Goal: Navigation & Orientation: Find specific page/section

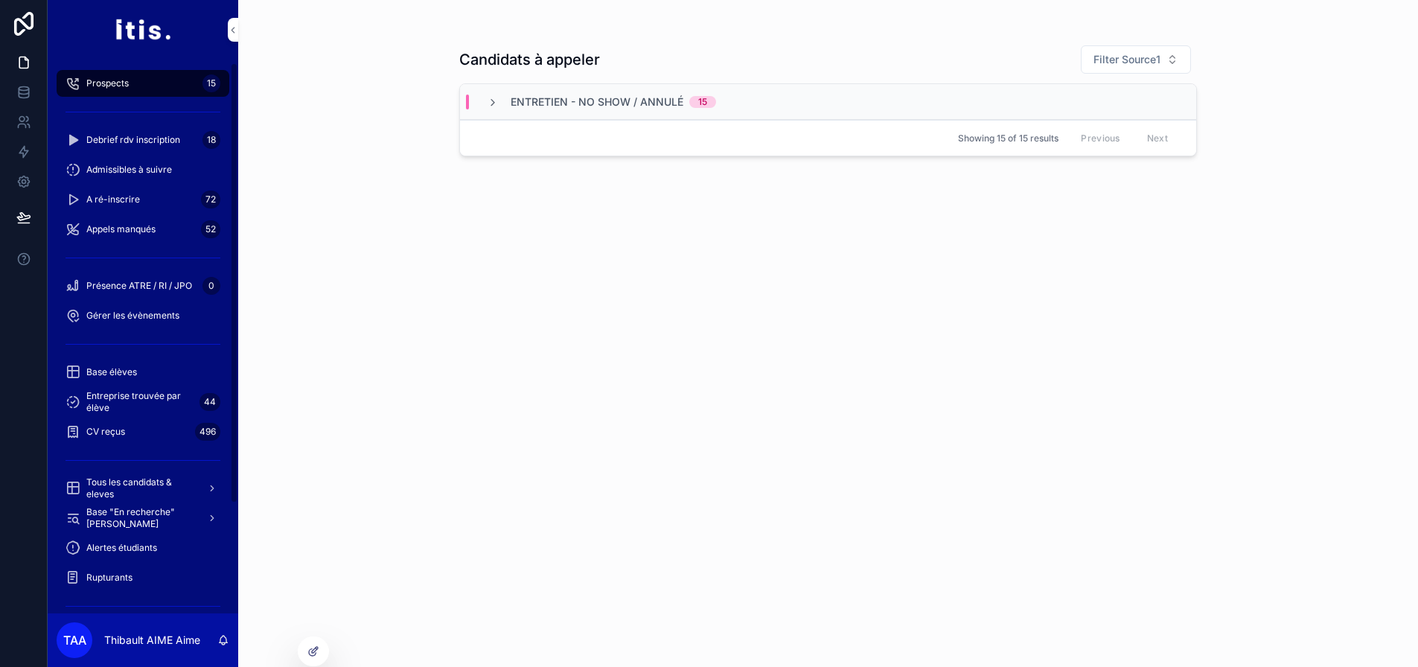
scroll to position [74, 0]
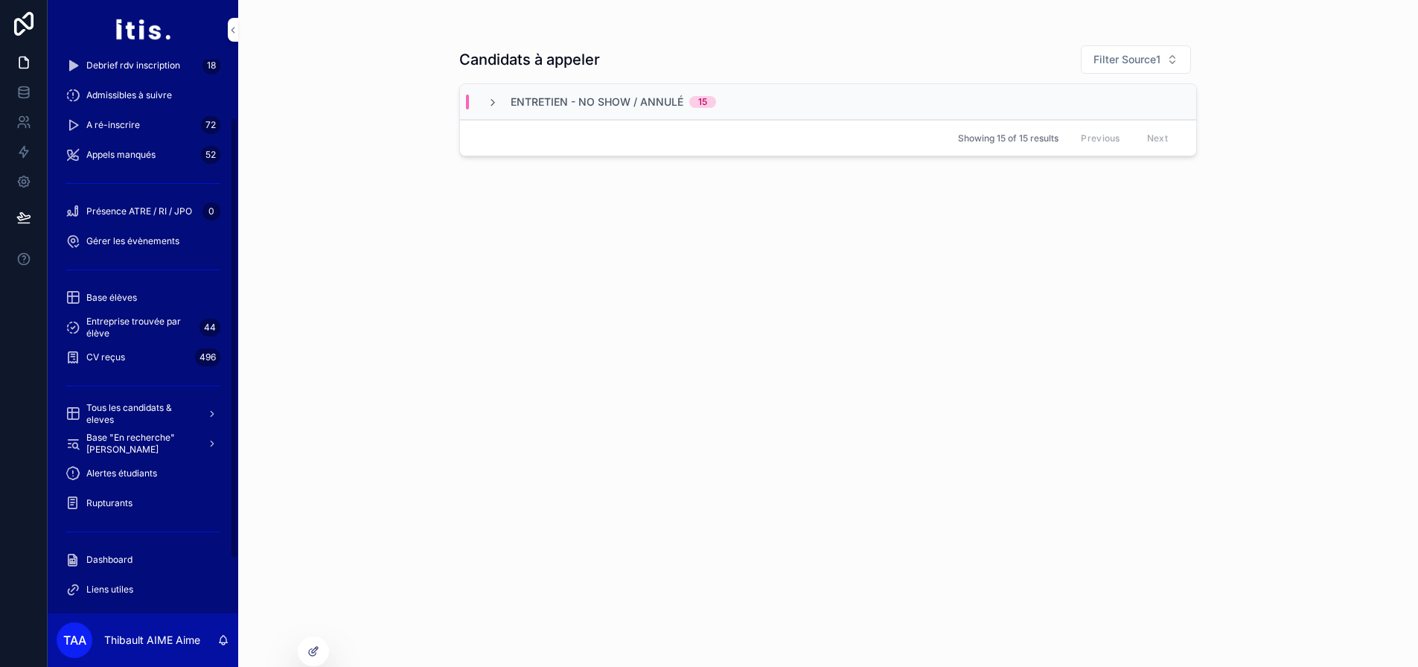
drag, startPoint x: 144, startPoint y: 554, endPoint x: 143, endPoint y: 543, distance: 11.2
click at [144, 554] on div "Dashboard" at bounding box center [142, 560] width 155 height 24
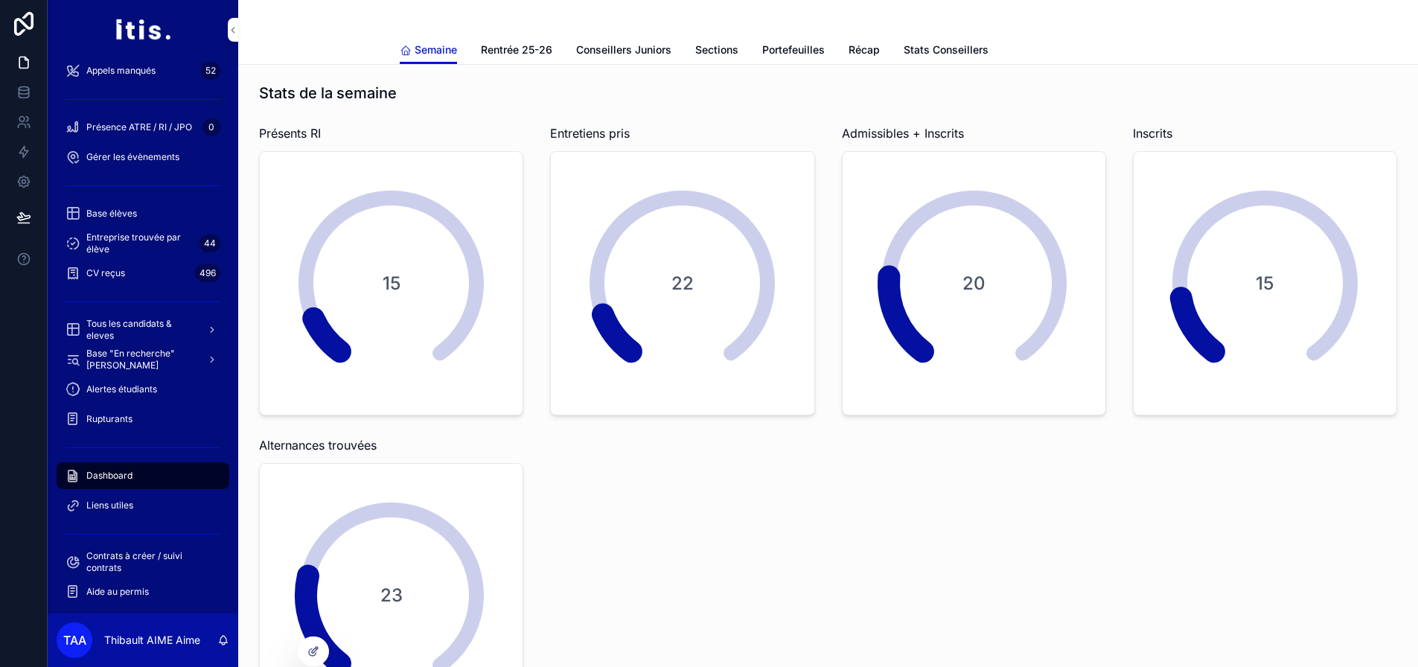
click at [627, 54] on span "Conseillers Juniors" at bounding box center [623, 49] width 95 height 15
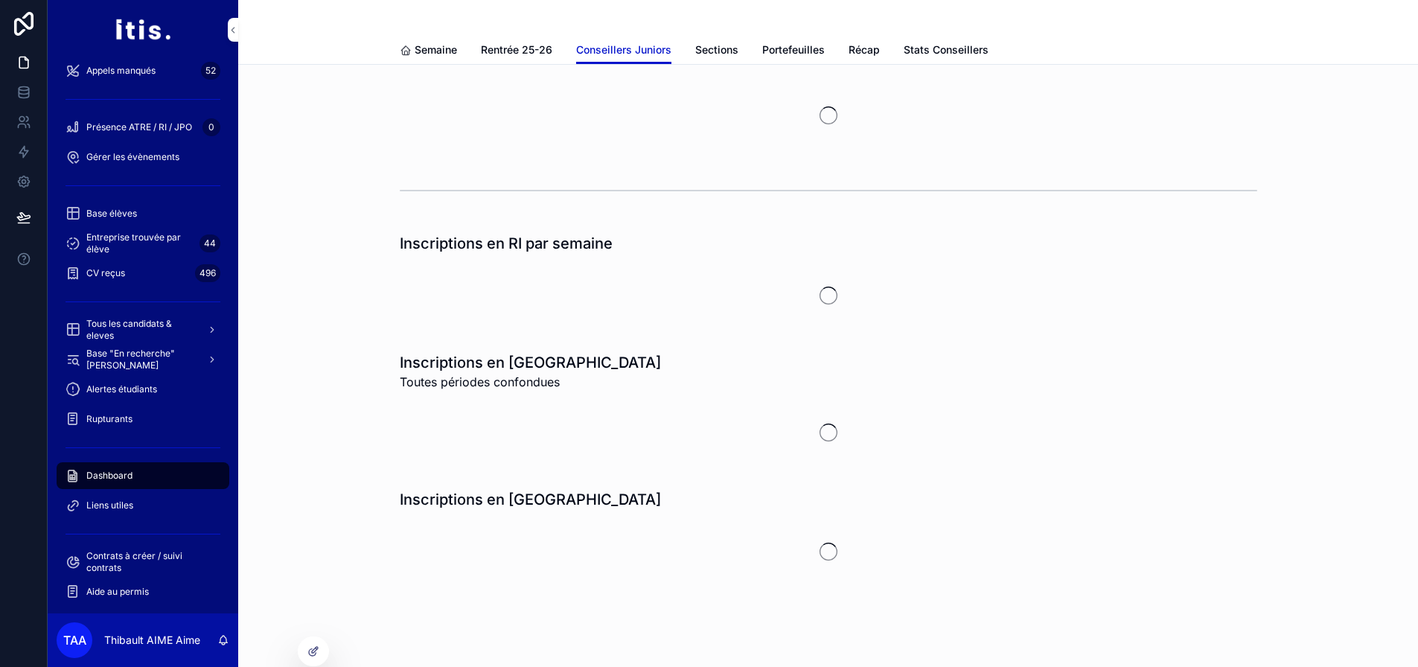
click at [543, 51] on span "Rentrée 25-26" at bounding box center [516, 49] width 71 height 15
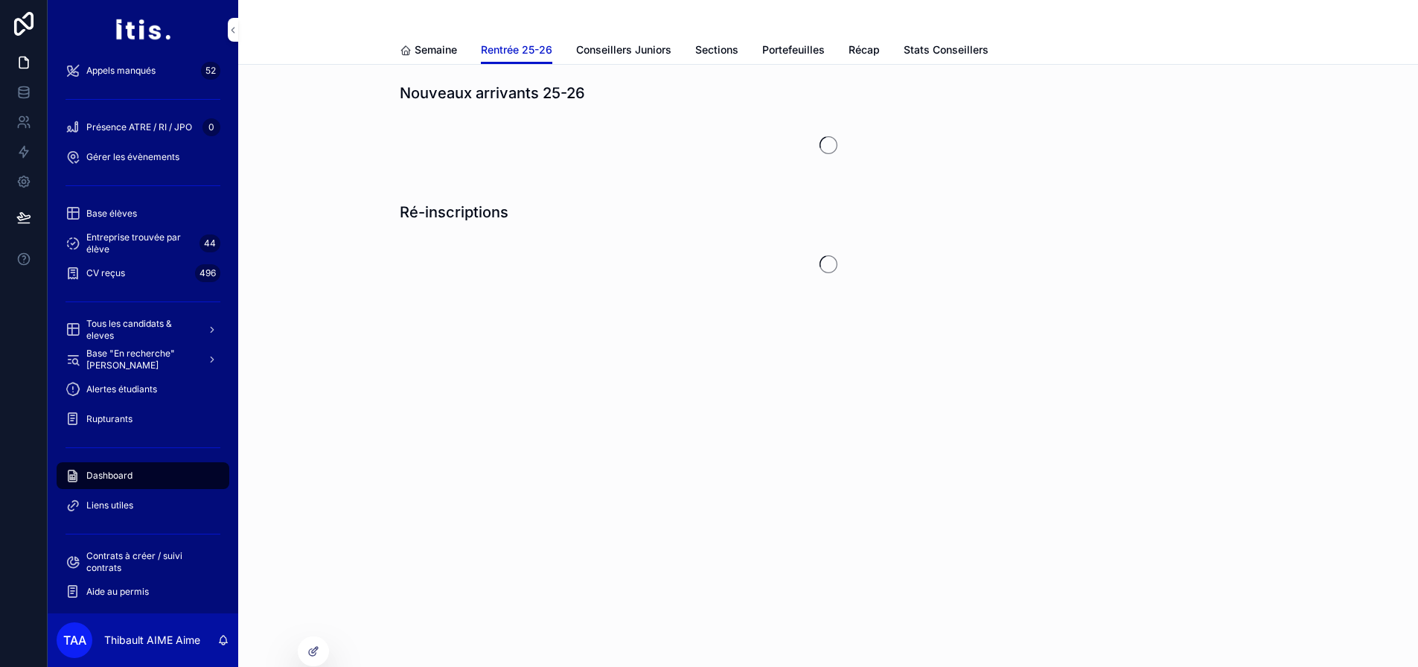
click at [440, 50] on span "Semaine" at bounding box center [436, 49] width 42 height 15
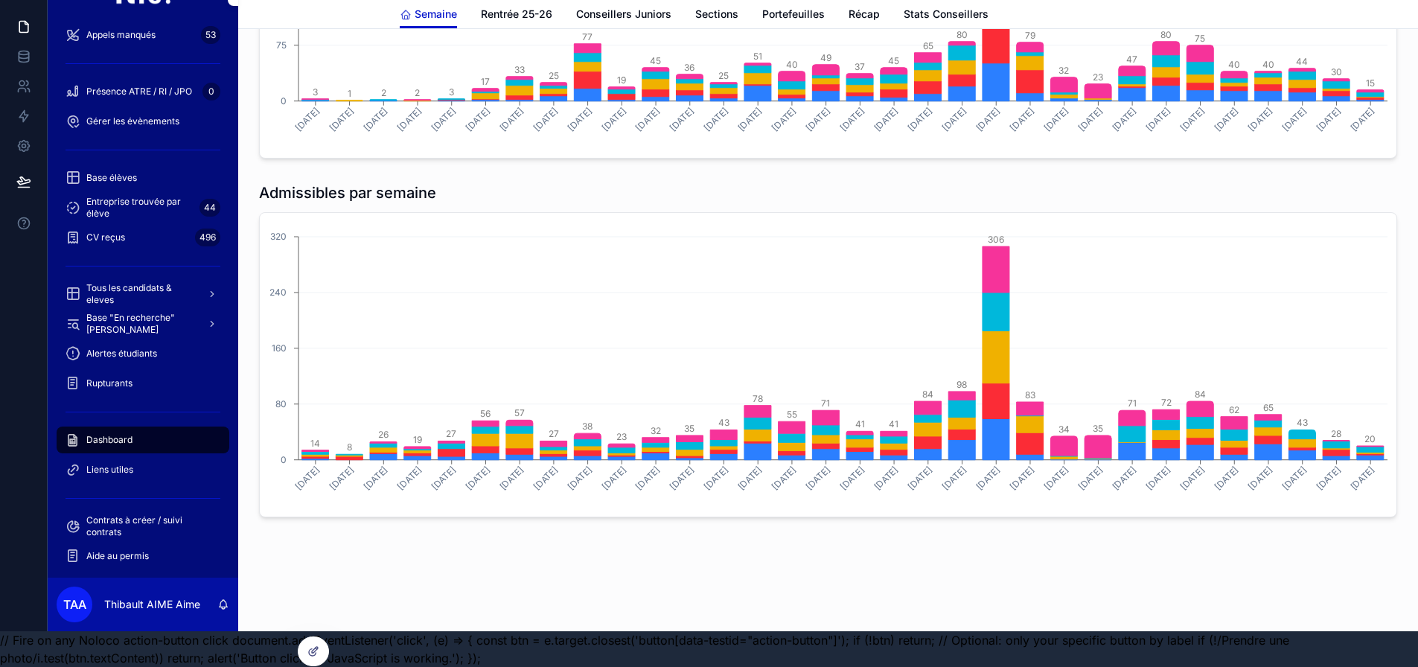
scroll to position [1093, 0]
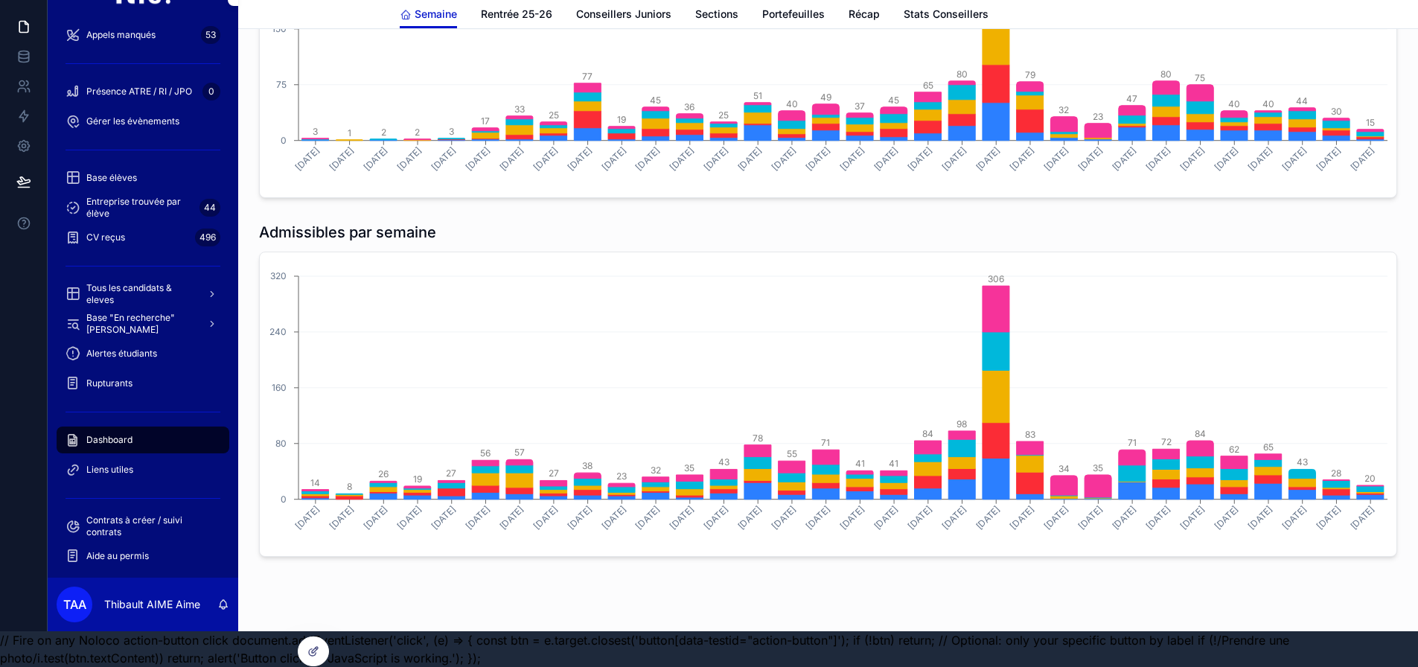
drag, startPoint x: 1408, startPoint y: 504, endPoint x: 1407, endPoint y: 457, distance: 46.9
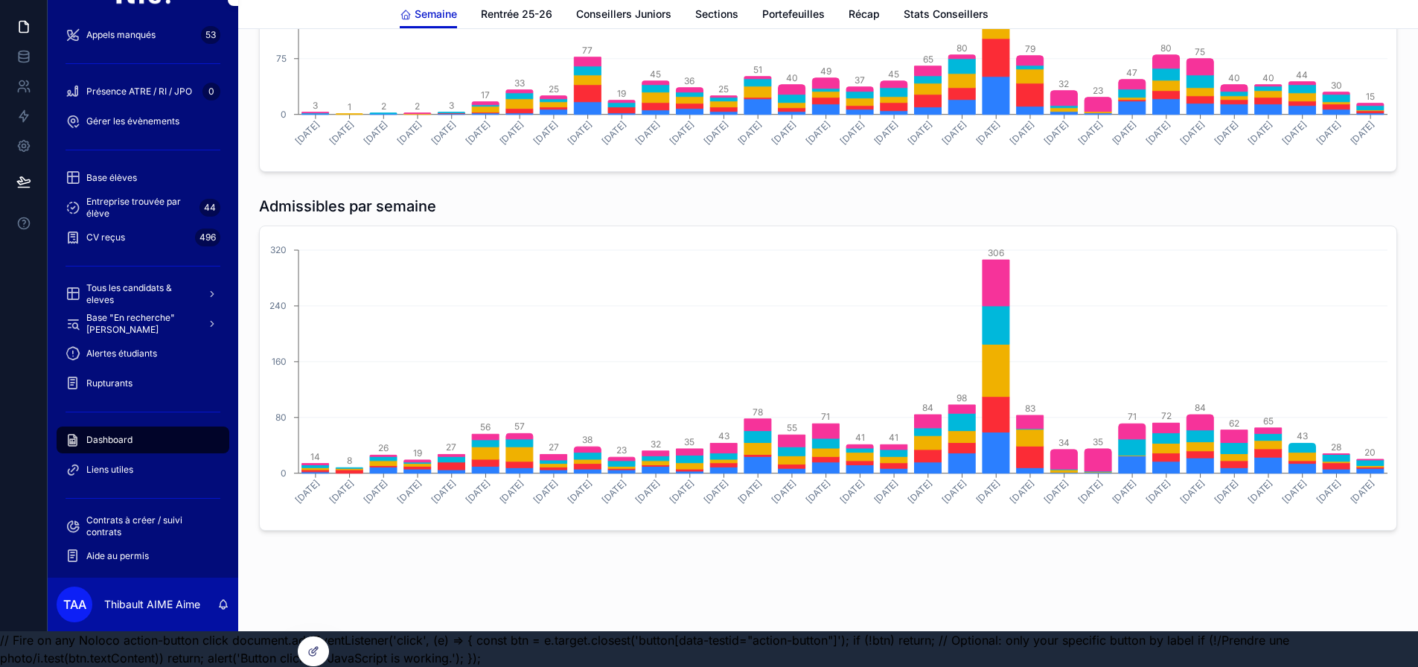
scroll to position [1139, 0]
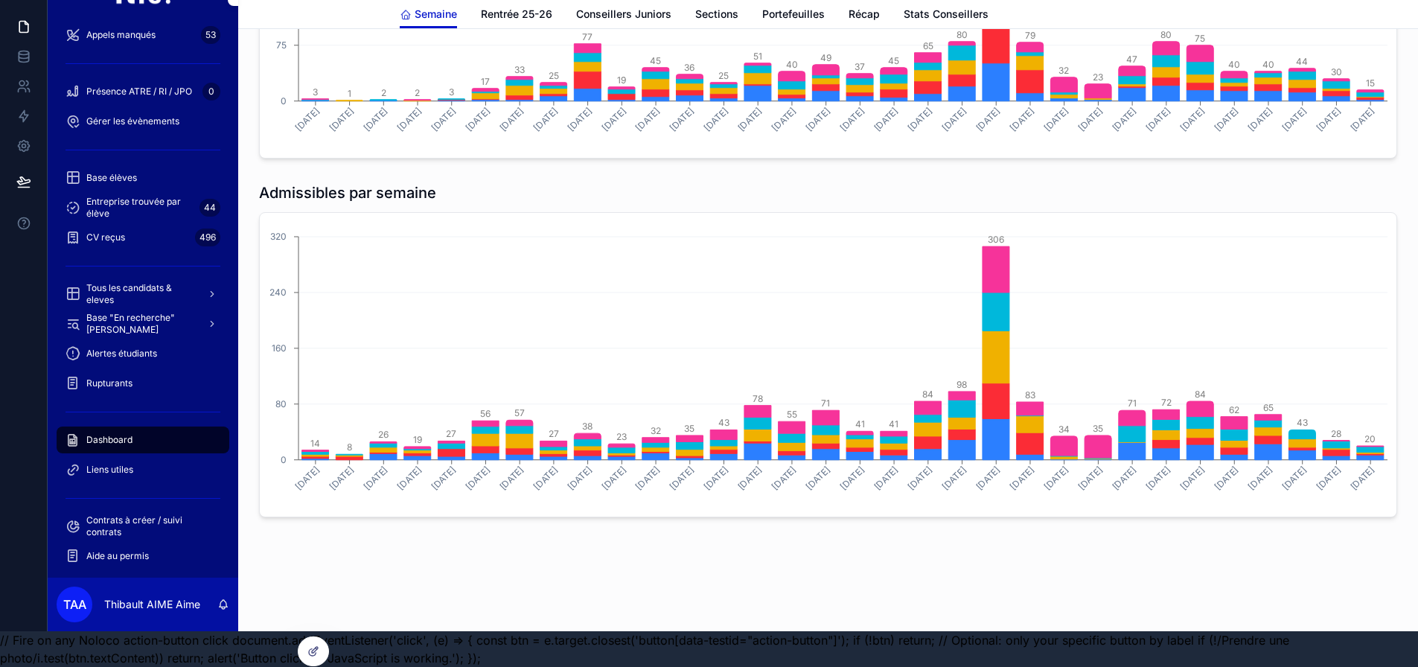
drag, startPoint x: 1408, startPoint y: 441, endPoint x: 1409, endPoint y: 520, distance: 78.9
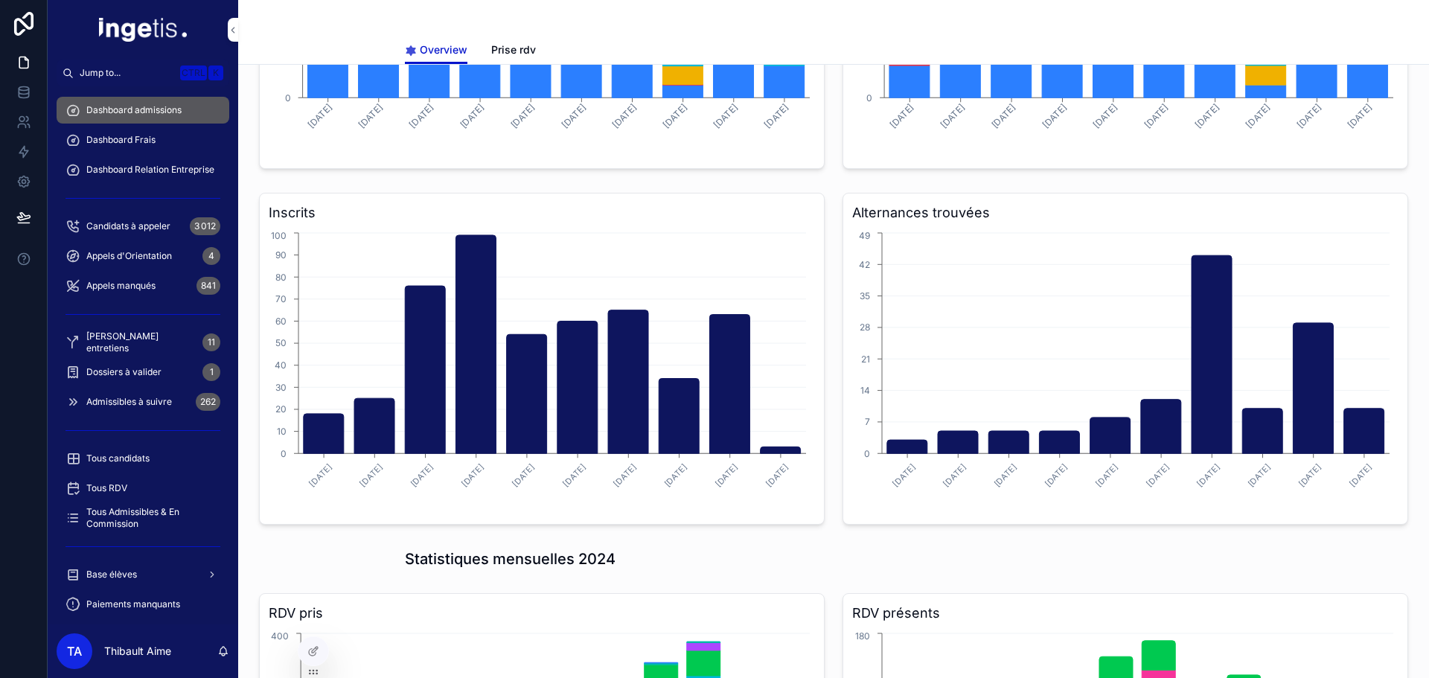
scroll to position [670, 0]
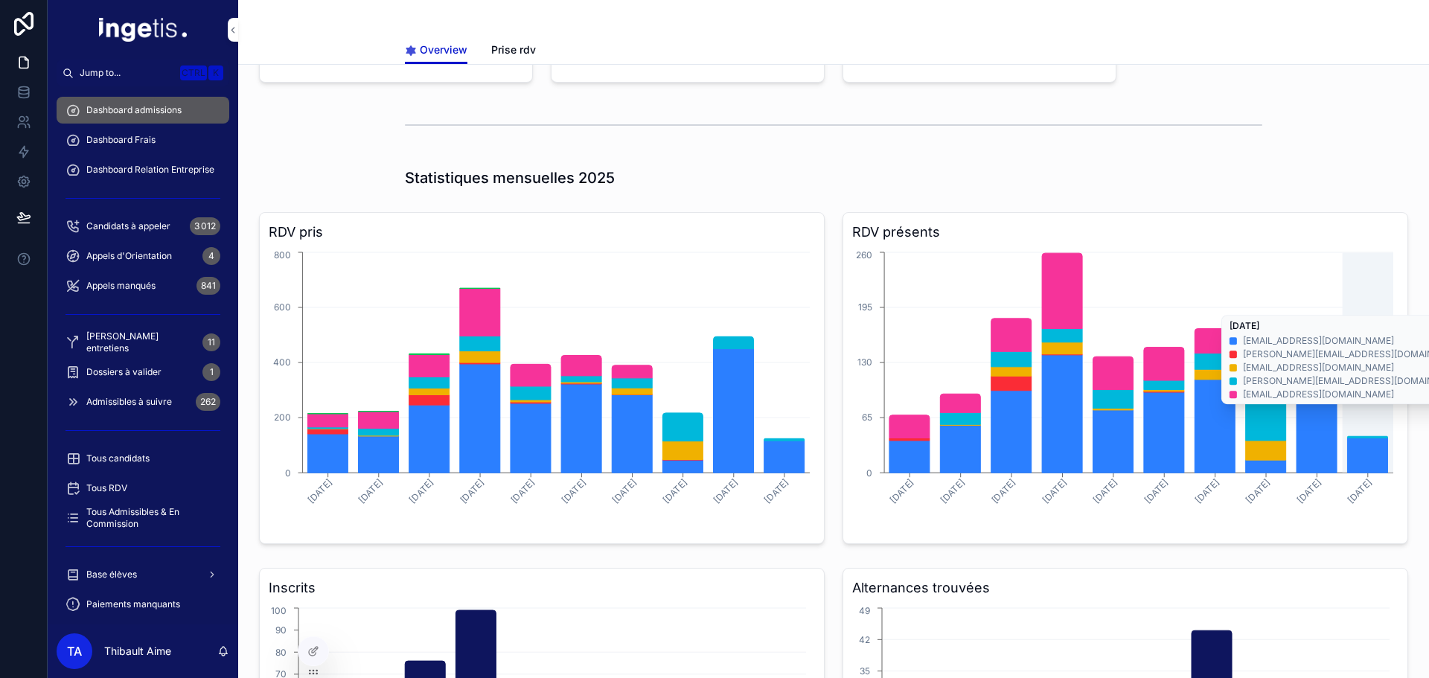
scroll to position [223, 0]
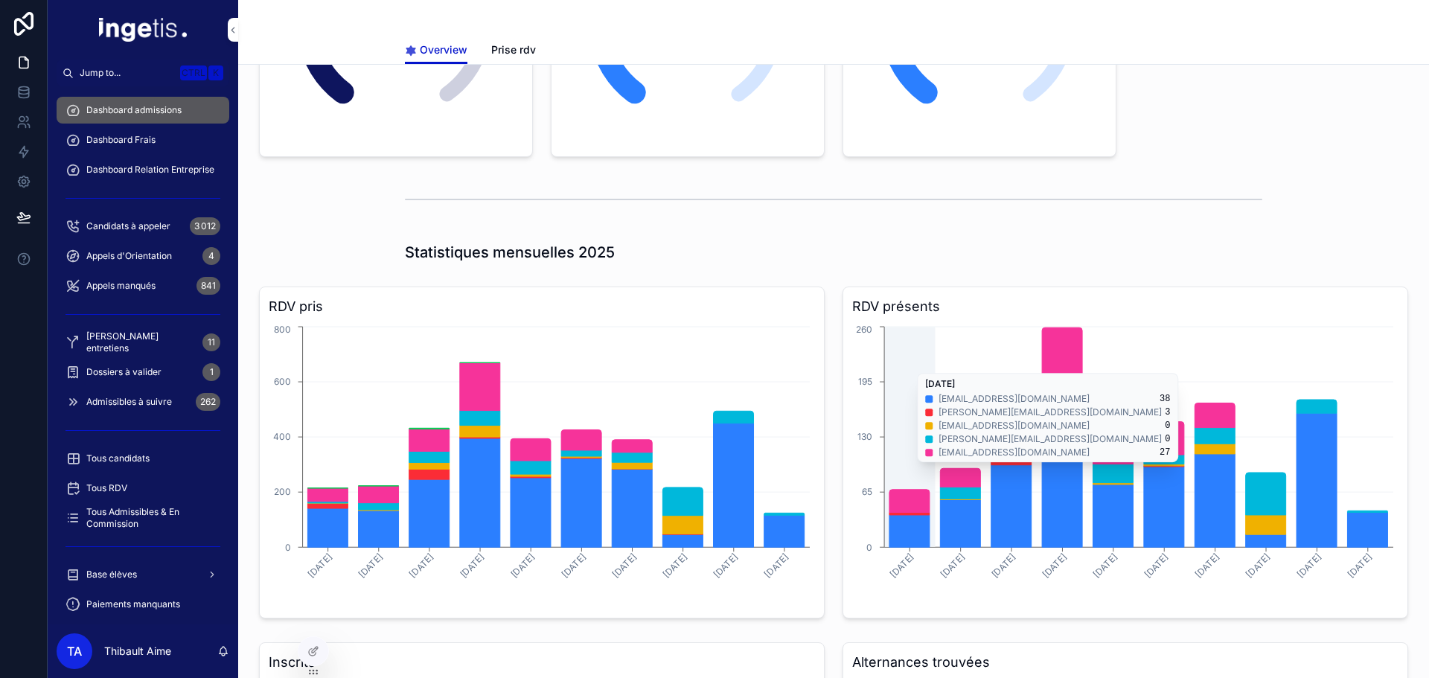
click at [1363, 528] on icon "chart" at bounding box center [1367, 530] width 40 height 35
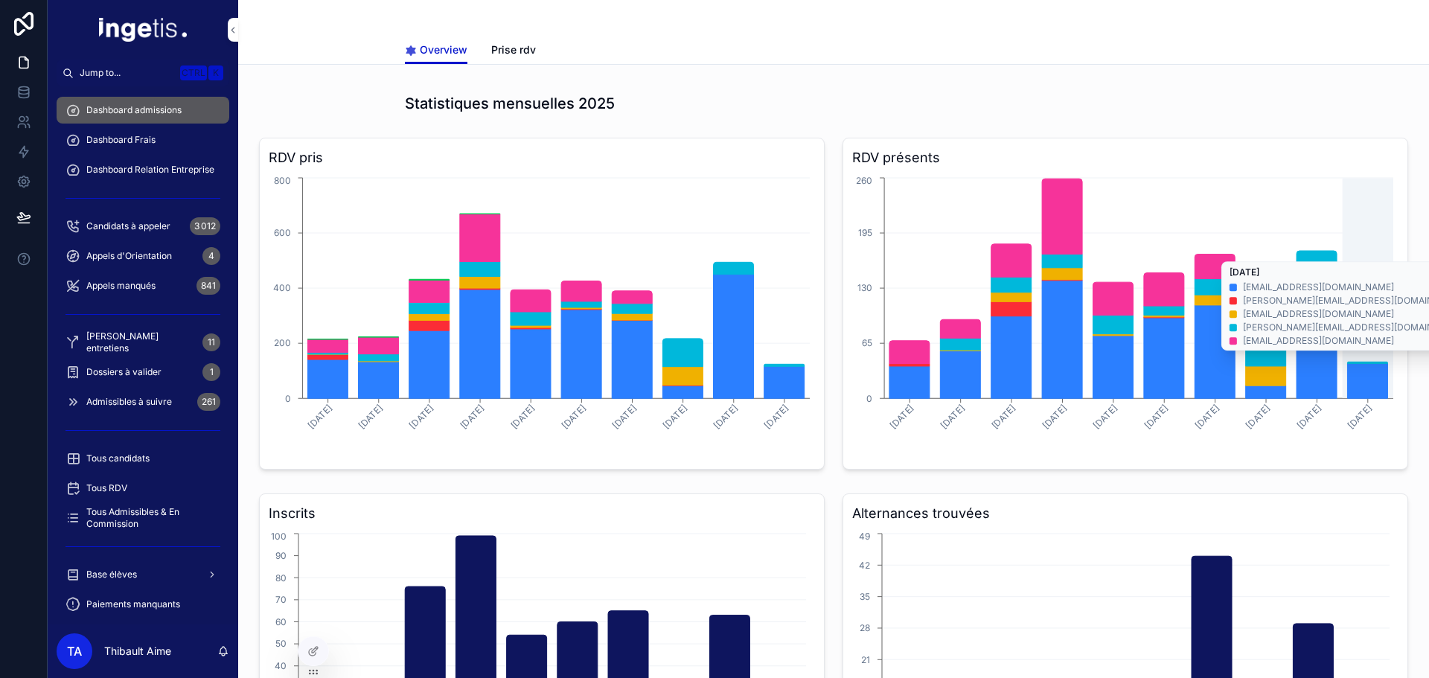
scroll to position [298, 0]
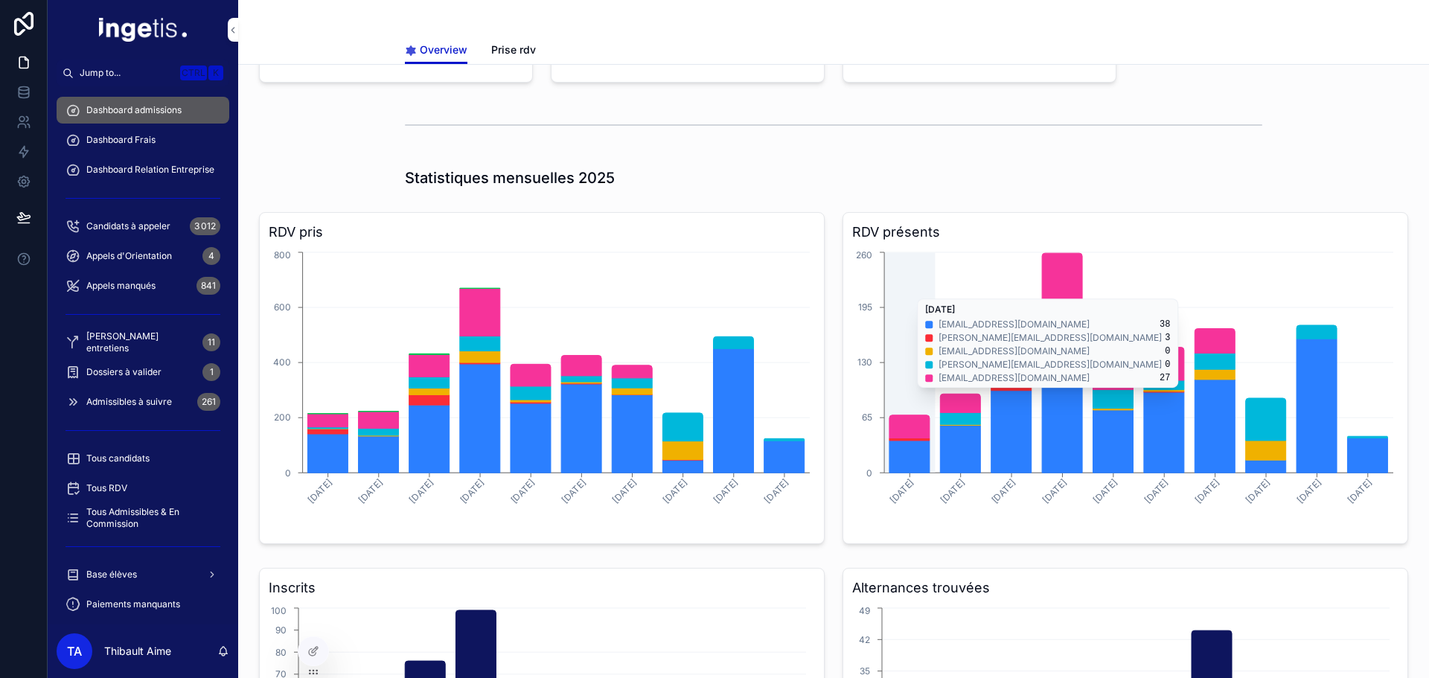
click at [1354, 246] on div "RDV présents janvier, 2025 février, 2025 mars, 2025 avril, 2025 mai, 2025 juin,…" at bounding box center [1126, 378] width 566 height 332
